Goal: Task Accomplishment & Management: Use online tool/utility

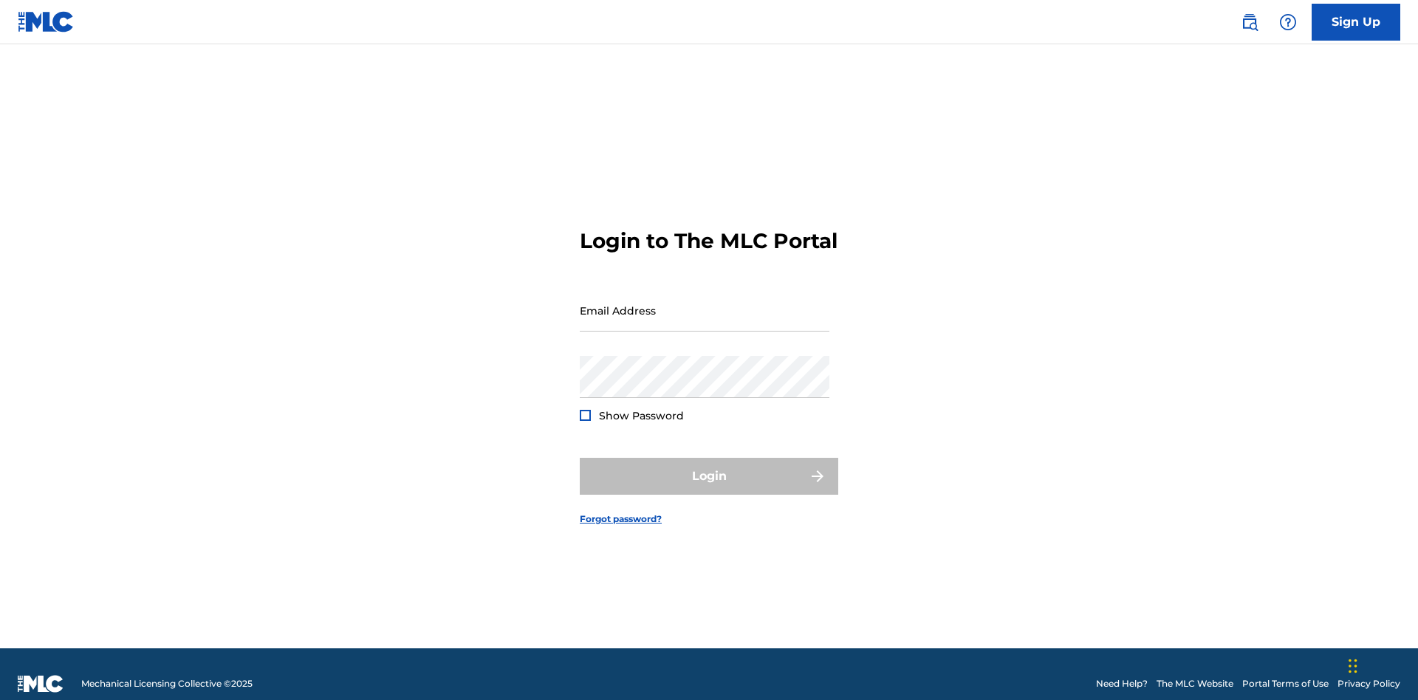
scroll to position [19, 0]
click at [705, 304] on input "Email Address" at bounding box center [705, 310] width 250 height 42
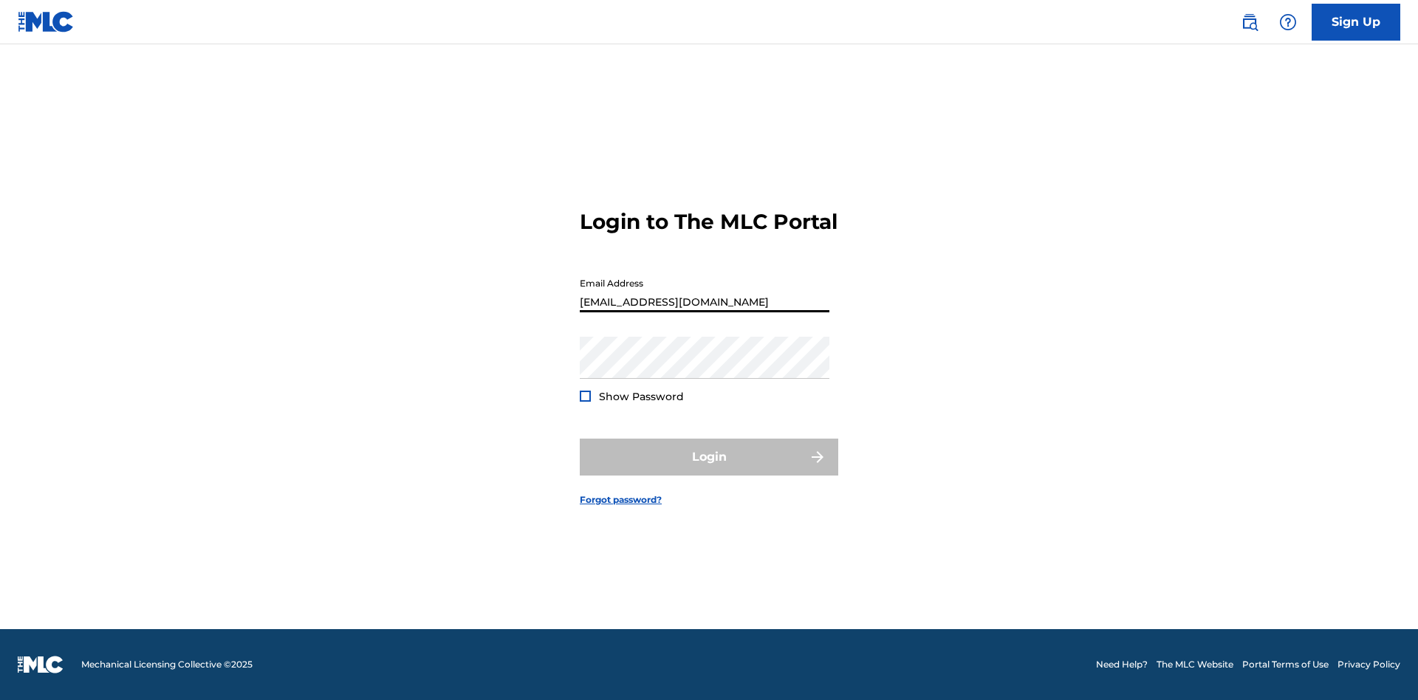
type input "[EMAIL_ADDRESS][DOMAIN_NAME]"
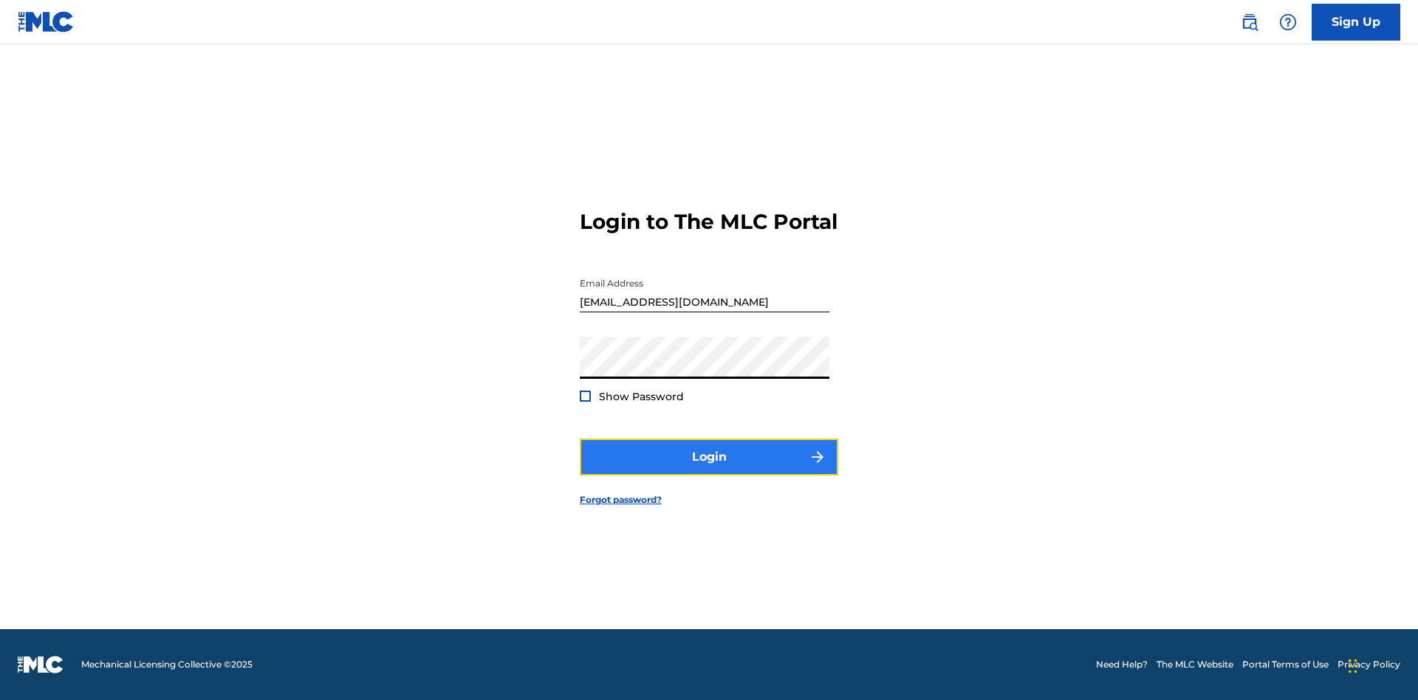
click at [709, 470] on button "Login" at bounding box center [709, 457] width 258 height 37
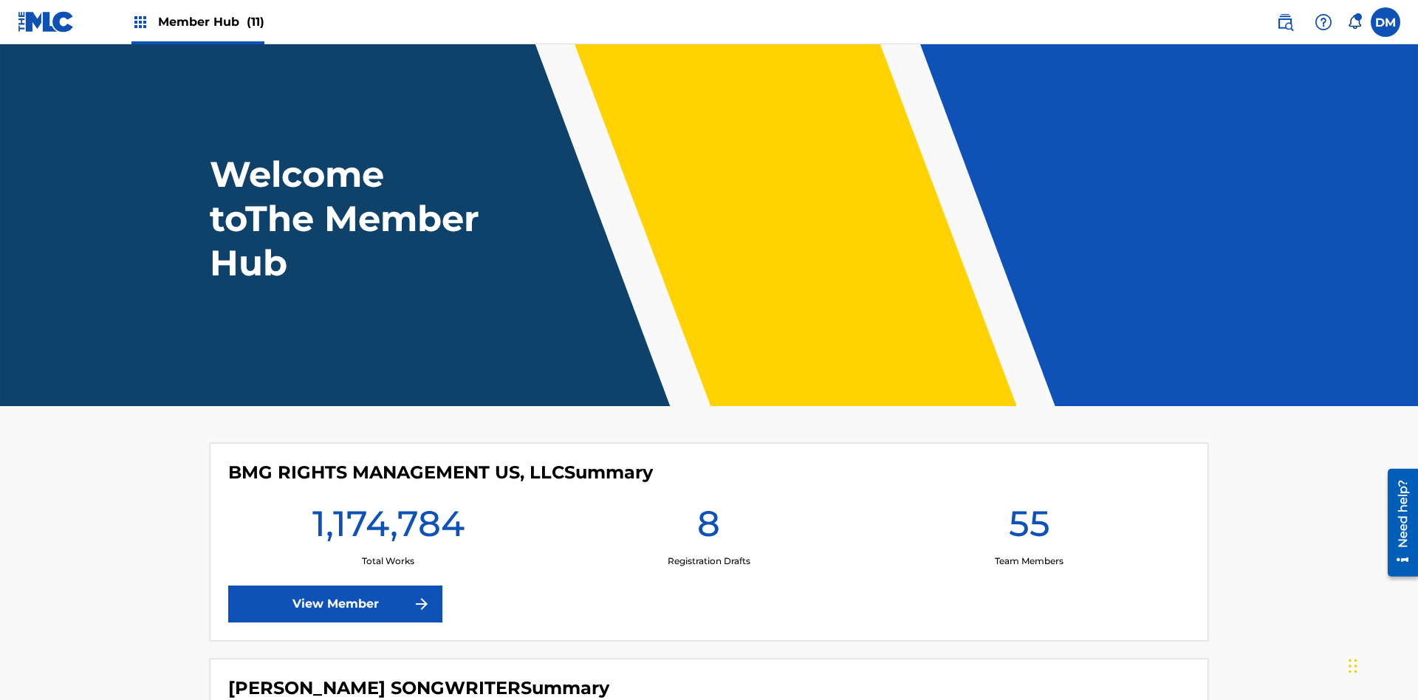
click at [210, 21] on span "Member Hub (11)" at bounding box center [211, 21] width 106 height 17
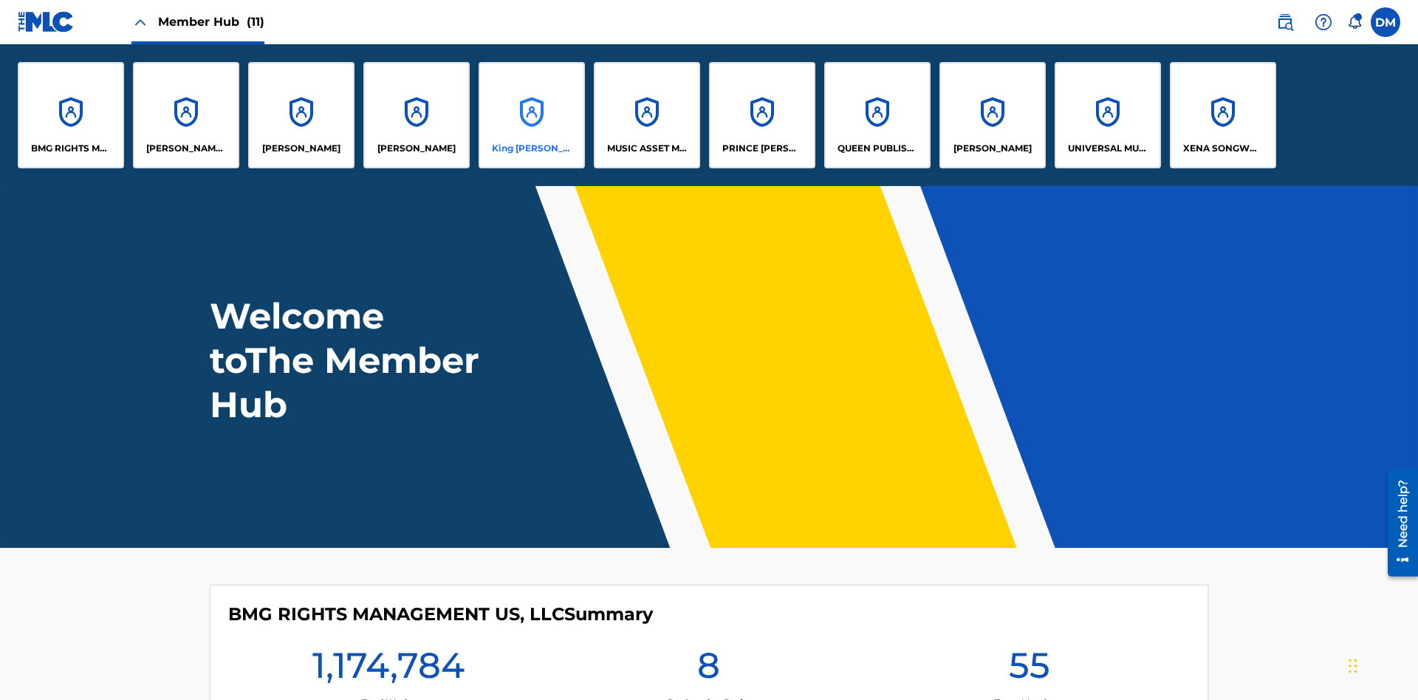
click at [531, 148] on p "King [PERSON_NAME]" at bounding box center [532, 148] width 80 height 13
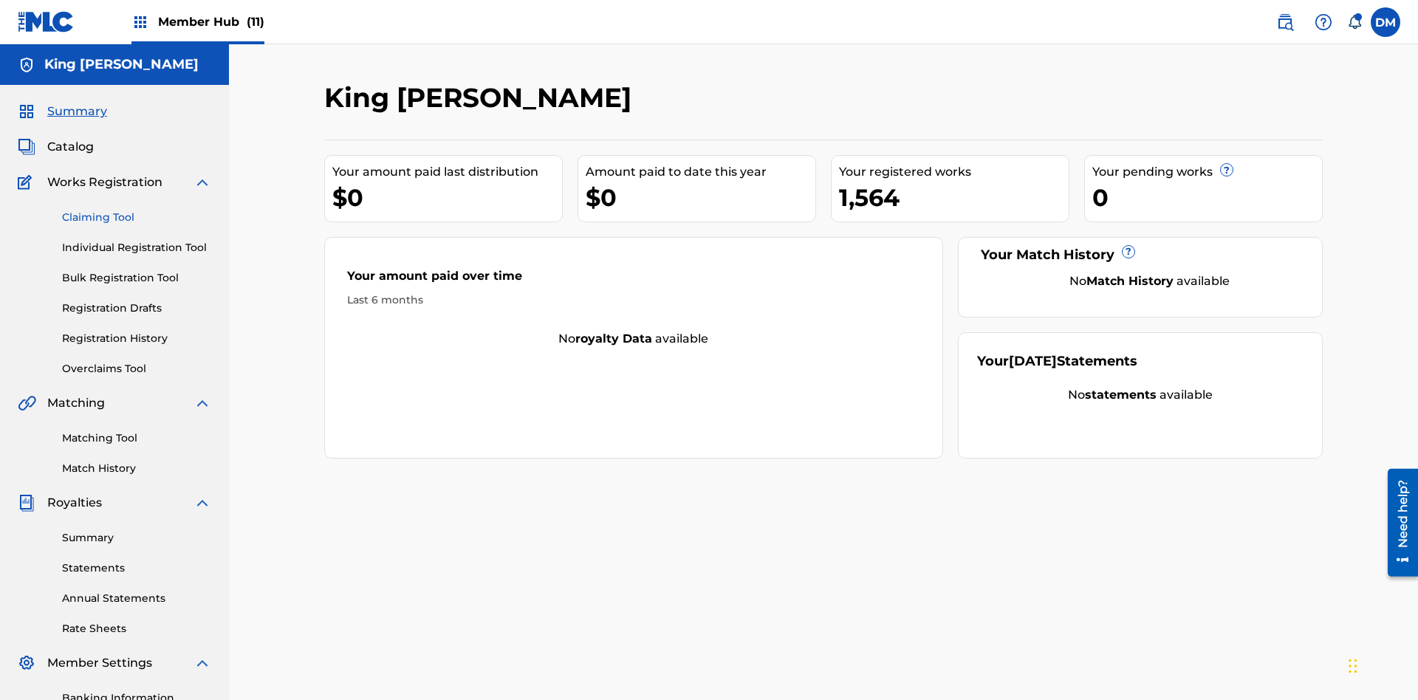
click at [137, 210] on link "Claiming Tool" at bounding box center [136, 218] width 149 height 16
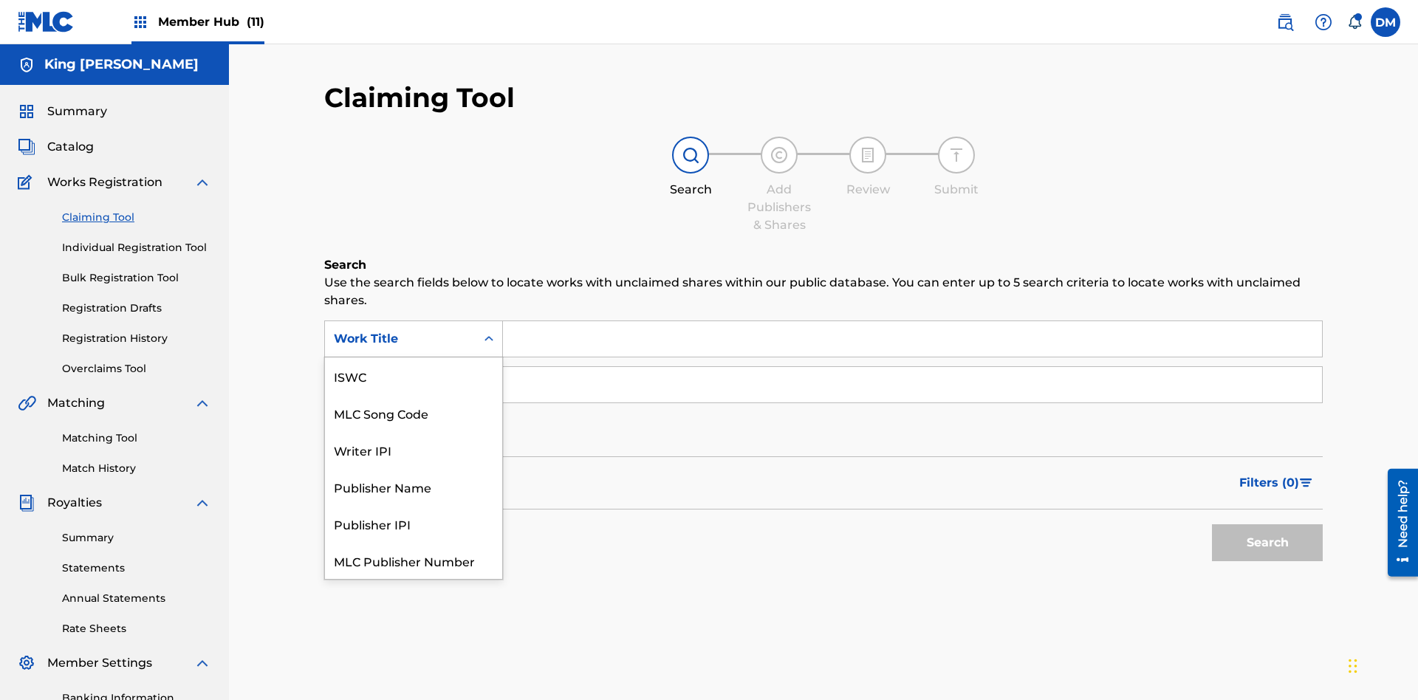
click at [414, 376] on div "ISWC" at bounding box center [413, 375] width 177 height 37
click at [1267, 524] on button "Search" at bounding box center [1267, 542] width 111 height 37
click at [912, 367] on input "Search Form" at bounding box center [912, 384] width 819 height 35
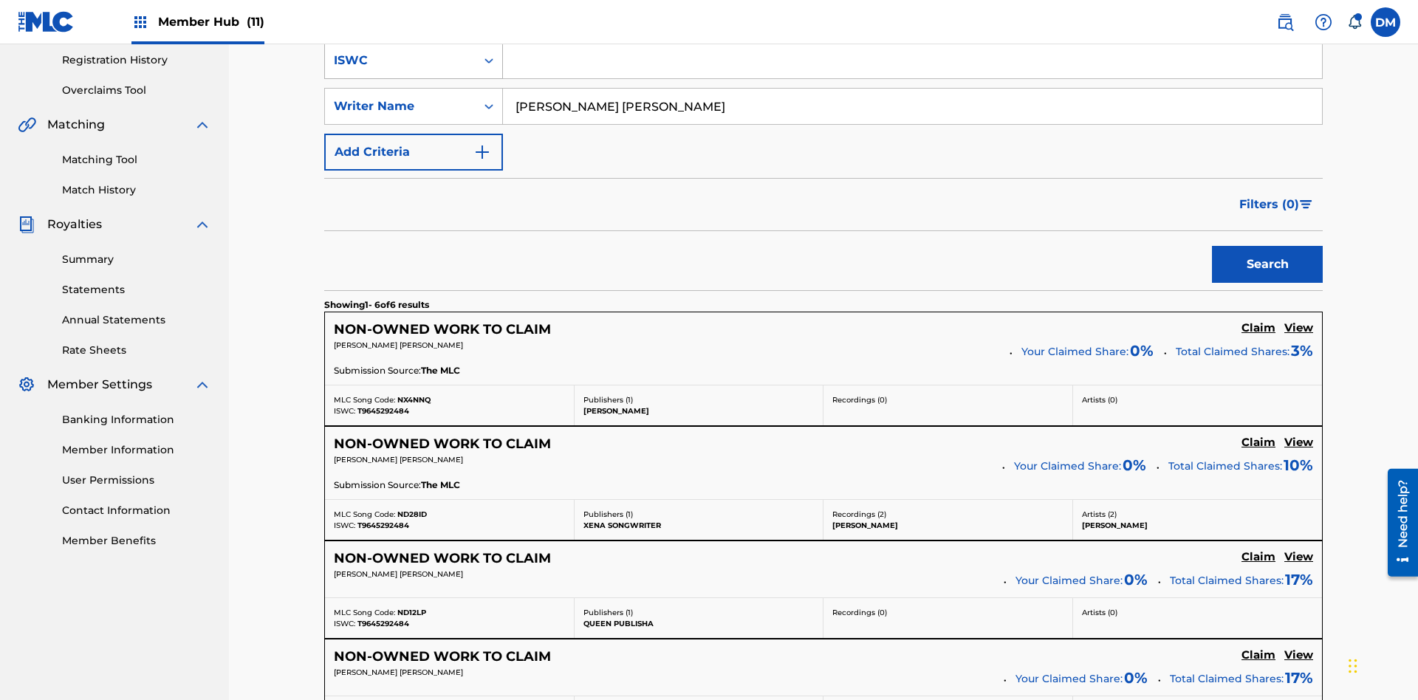
type input "[PERSON_NAME] [PERSON_NAME]"
click at [1267, 246] on button "Search" at bounding box center [1267, 264] width 111 height 37
click at [912, 106] on input "[PERSON_NAME] [PERSON_NAME]" at bounding box center [912, 106] width 819 height 35
click at [400, 69] on div "ISWC" at bounding box center [400, 61] width 133 height 18
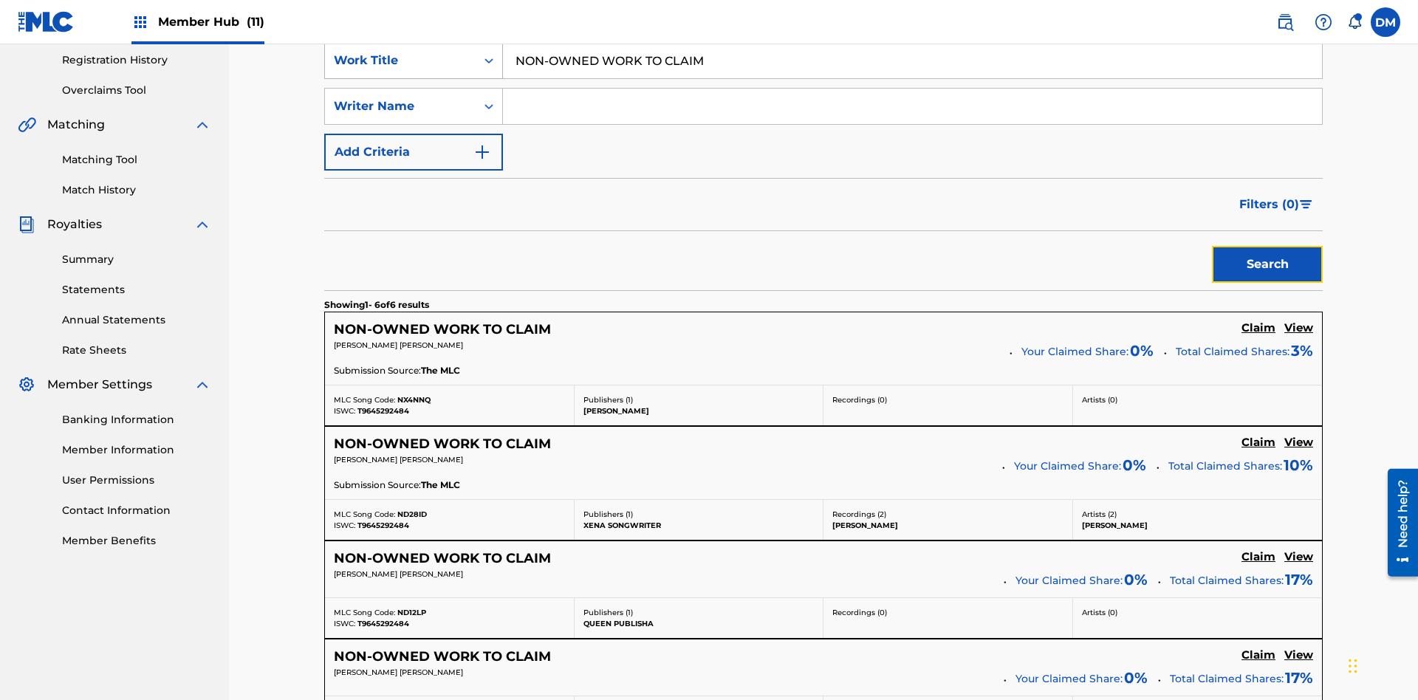
click at [1267, 246] on button "Search" at bounding box center [1267, 264] width 111 height 37
click at [912, 78] on input "NON-OWNED WORK TO CLAIM" at bounding box center [912, 60] width 819 height 35
click at [400, 69] on div "Work Title" at bounding box center [400, 61] width 133 height 18
click at [1267, 246] on button "Search" at bounding box center [1267, 264] width 111 height 37
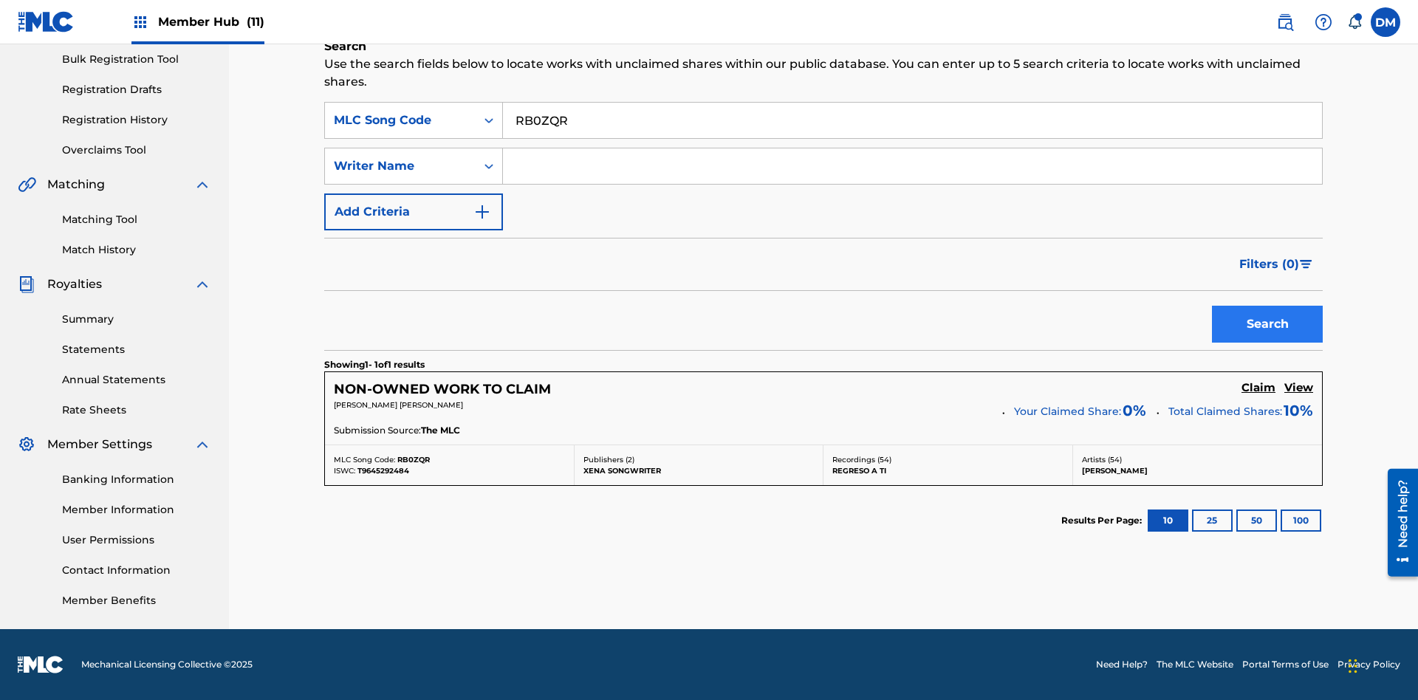
click at [912, 120] on input "RB0ZQR" at bounding box center [912, 120] width 819 height 35
click at [400, 120] on div "MLC Song Code" at bounding box center [400, 121] width 133 height 18
click at [1267, 324] on button "Search" at bounding box center [1267, 324] width 111 height 37
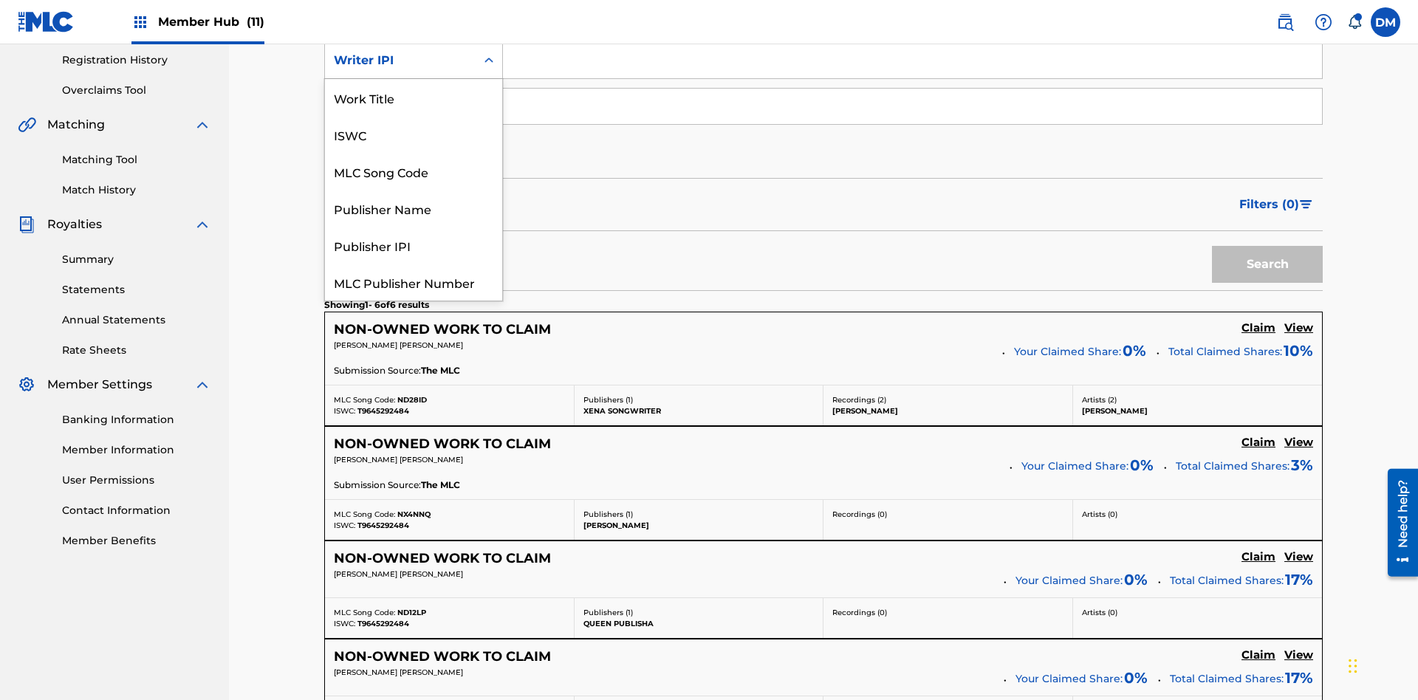
click at [414, 208] on div "Publisher Name" at bounding box center [413, 208] width 177 height 37
click at [1267, 246] on button "Search" at bounding box center [1267, 264] width 111 height 37
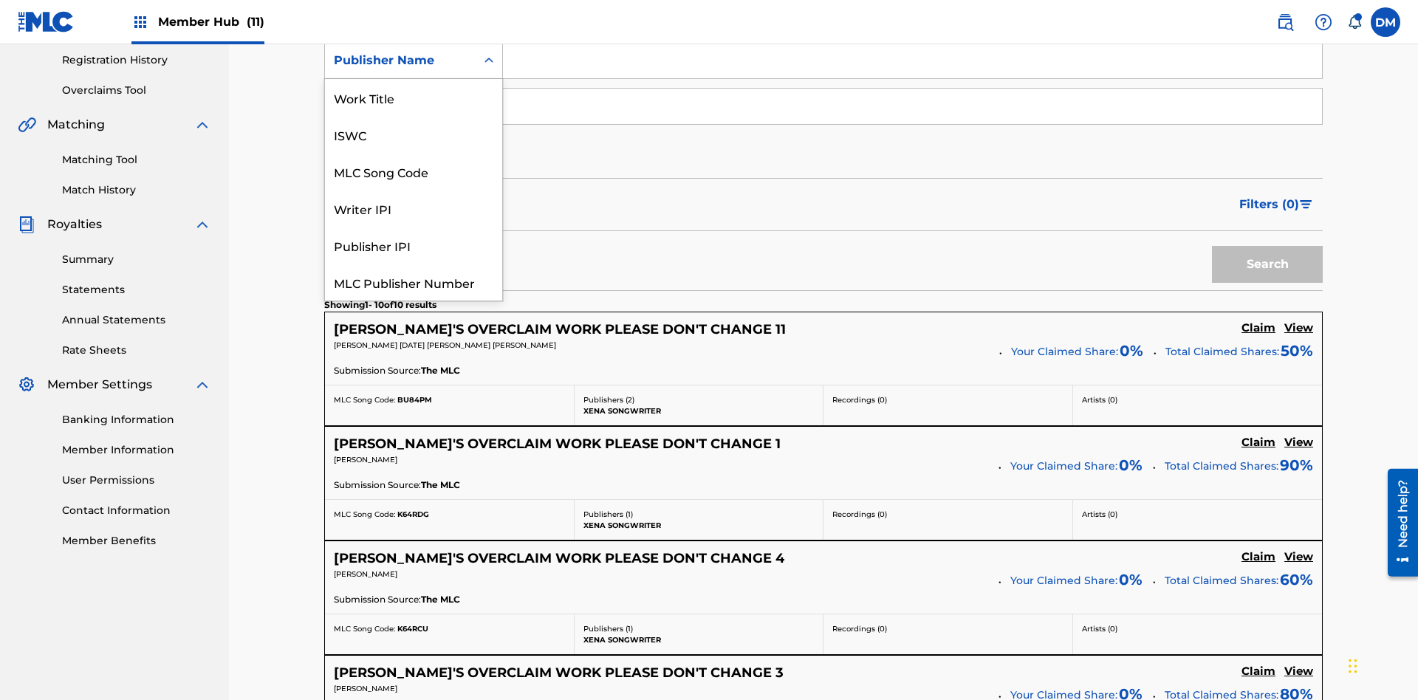
click at [414, 245] on div "Publisher IPI" at bounding box center [413, 245] width 177 height 37
click at [1267, 246] on button "Search" at bounding box center [1267, 264] width 111 height 37
click at [414, 282] on div "MLC Publisher Number" at bounding box center [413, 282] width 177 height 37
click at [1267, 246] on button "Search" at bounding box center [1267, 264] width 111 height 37
click at [414, 134] on button "Add Criteria" at bounding box center [413, 152] width 179 height 37
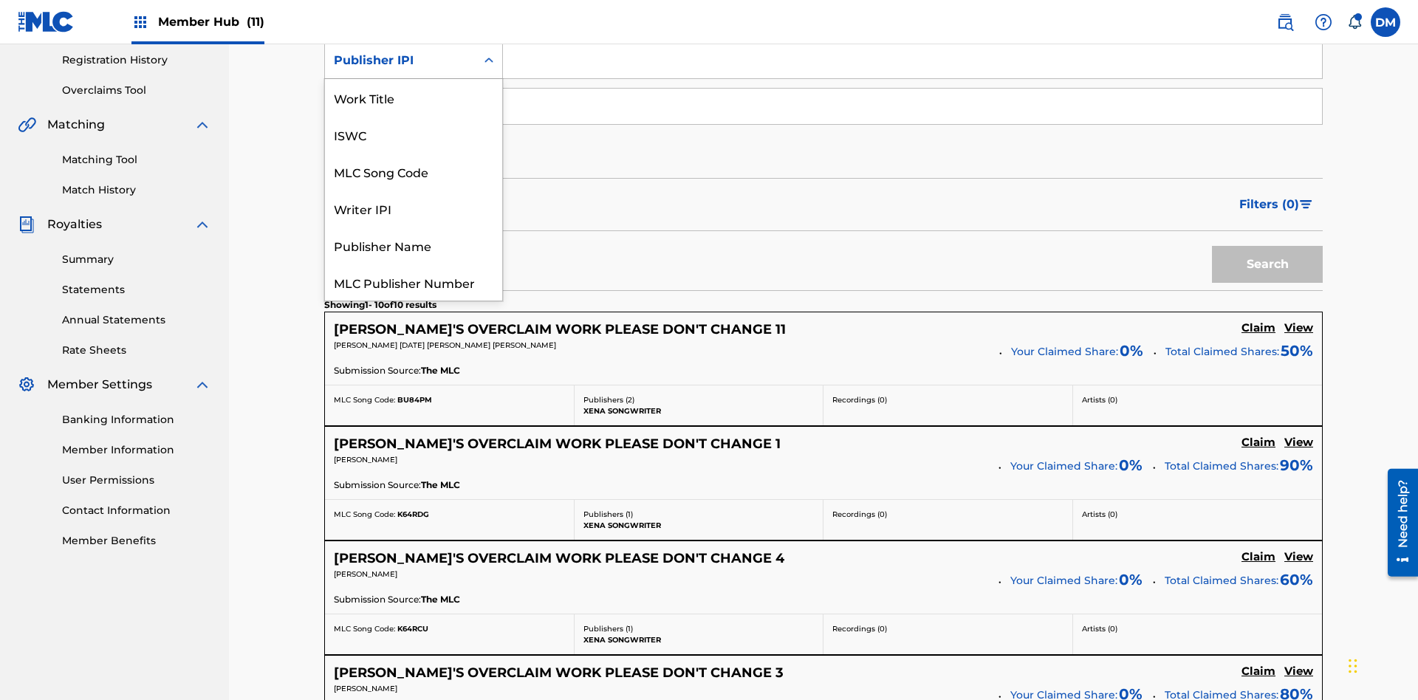
click at [414, 134] on button "Add Criteria" at bounding box center [413, 152] width 179 height 37
click at [400, 97] on div "Writer Name" at bounding box center [400, 106] width 133 height 18
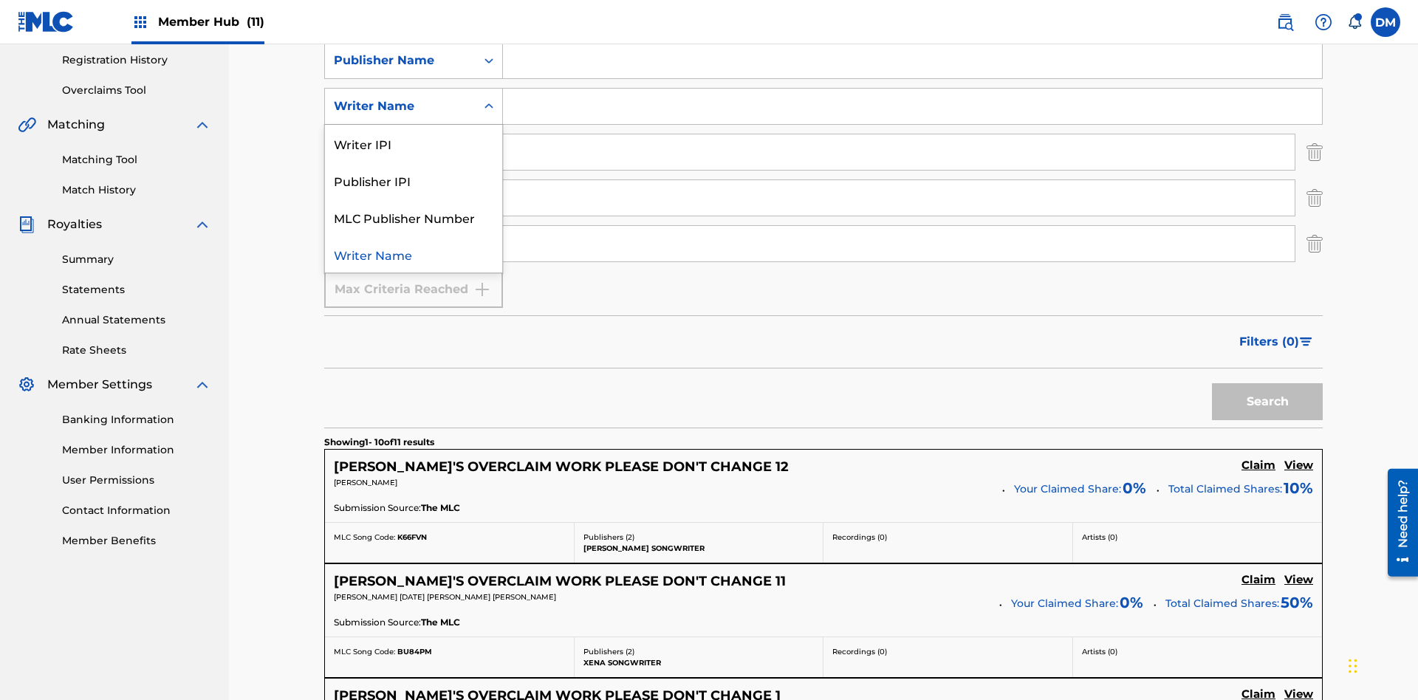
click at [414, 171] on div "Publisher IPI" at bounding box center [413, 180] width 177 height 37
click at [912, 78] on input "Search Form" at bounding box center [912, 60] width 819 height 35
click at [899, 134] on input "Search Form" at bounding box center [899, 151] width 792 height 35
click at [899, 180] on input "Search Form" at bounding box center [899, 197] width 792 height 35
click at [899, 226] on input "Search Form" at bounding box center [899, 243] width 792 height 35
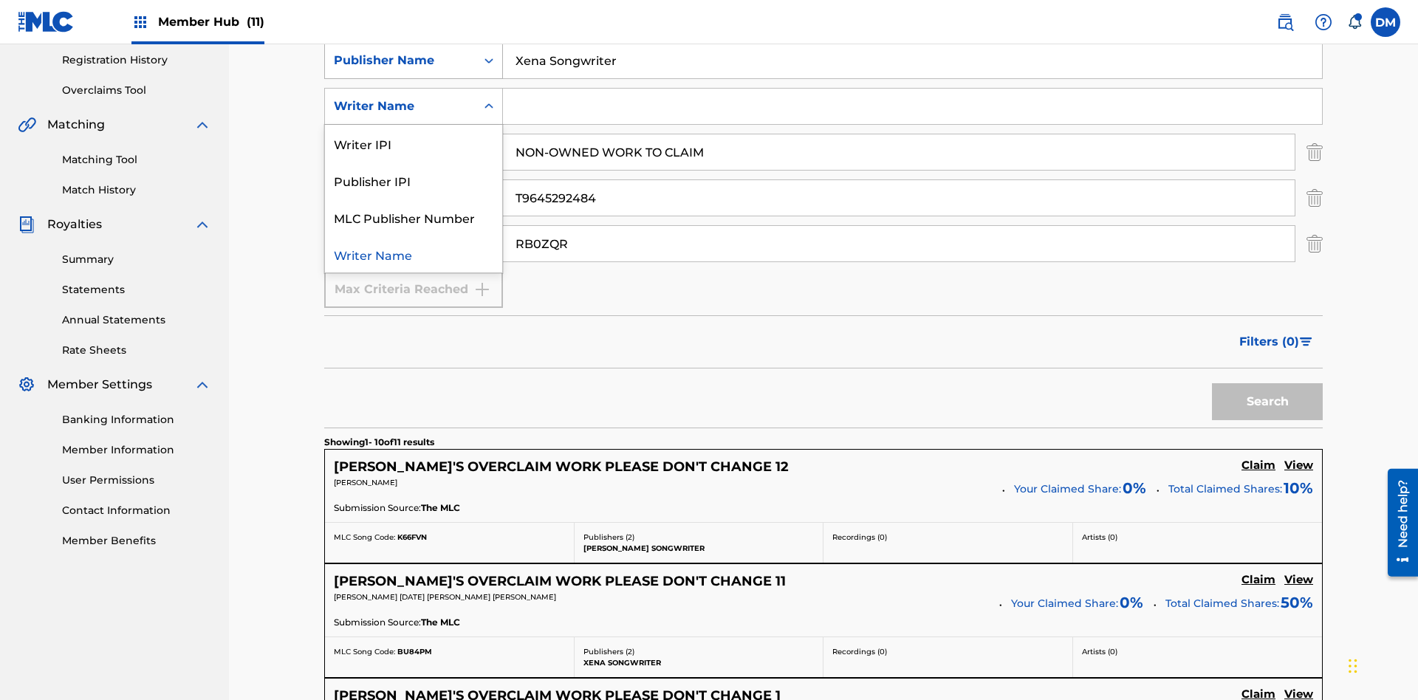
type input "RB0ZQR"
click at [1267, 383] on button "Search" at bounding box center [1267, 401] width 111 height 37
click at [1315, 134] on img "Search Form" at bounding box center [1314, 152] width 16 height 37
click at [1315, 179] on img "Search Form" at bounding box center [1314, 197] width 16 height 37
click at [899, 226] on input "RB0ZQR" at bounding box center [899, 243] width 792 height 35
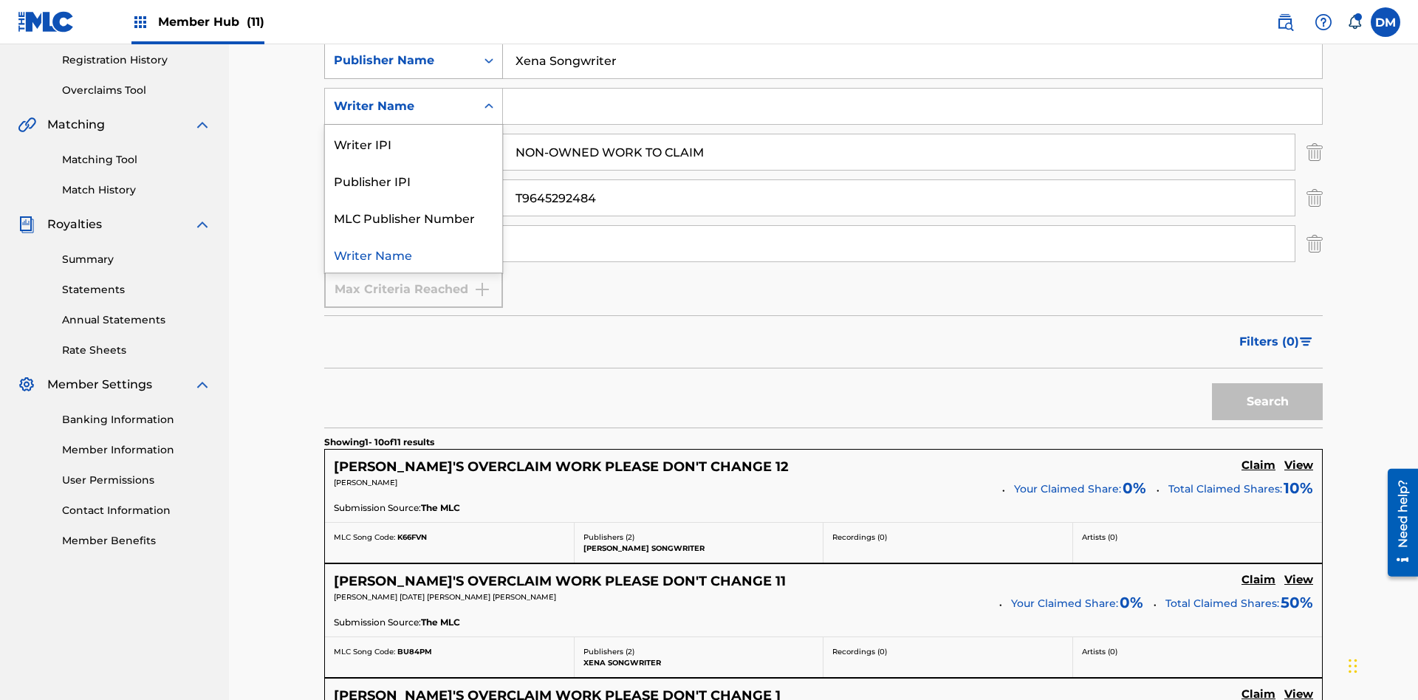
click at [912, 78] on input "Xena Songwriter" at bounding box center [912, 60] width 819 height 35
click at [400, 69] on div "Publisher Name" at bounding box center [400, 61] width 133 height 18
